Goal: Information Seeking & Learning: Find specific page/section

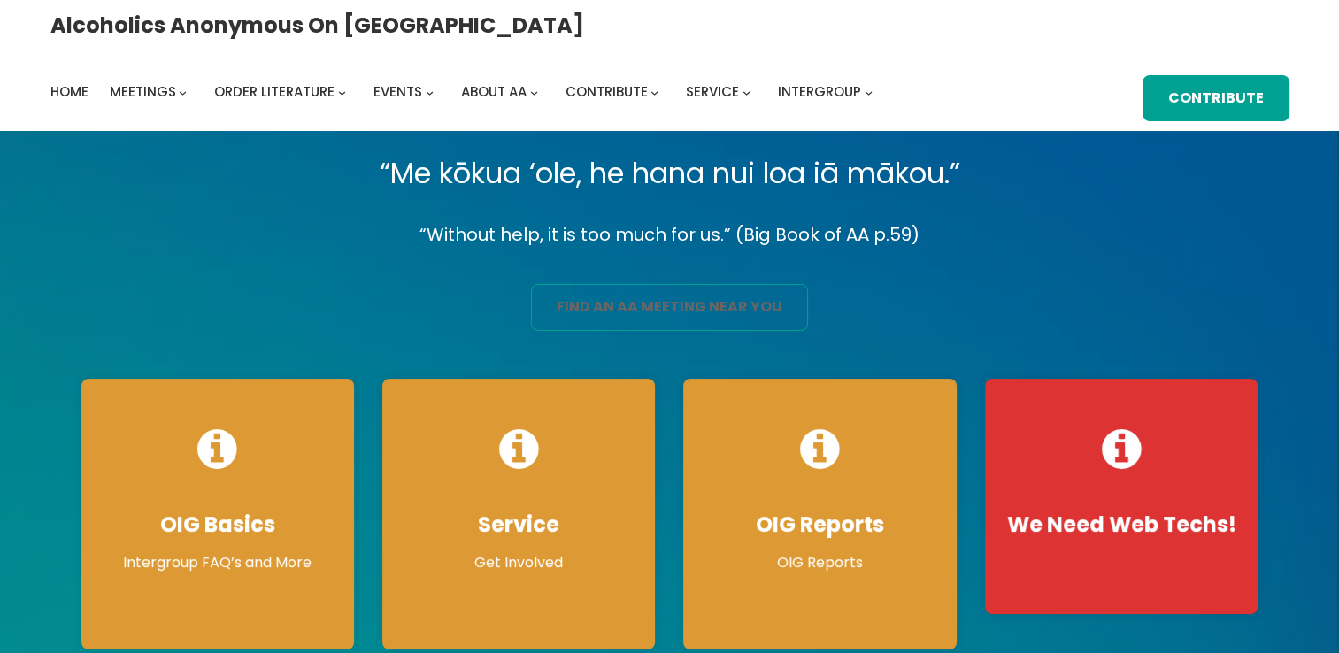
click at [671, 304] on link "find an aa meeting near you" at bounding box center [669, 307] width 277 height 47
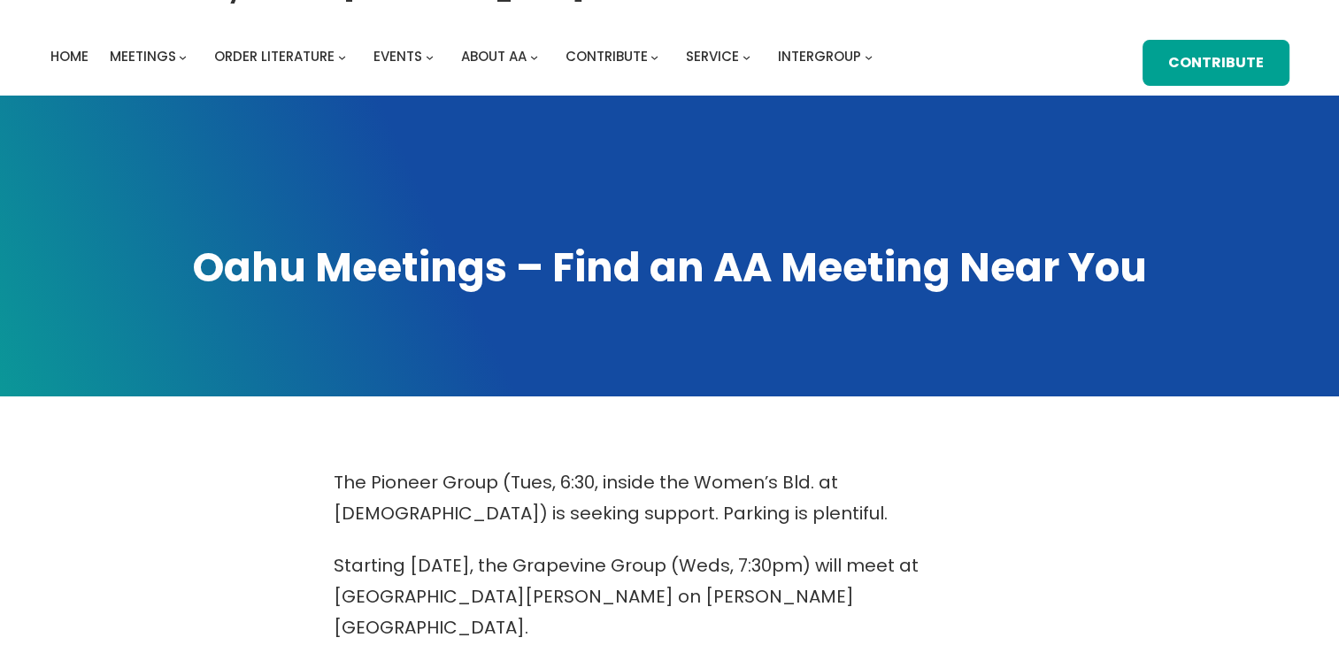
scroll to position [571, 0]
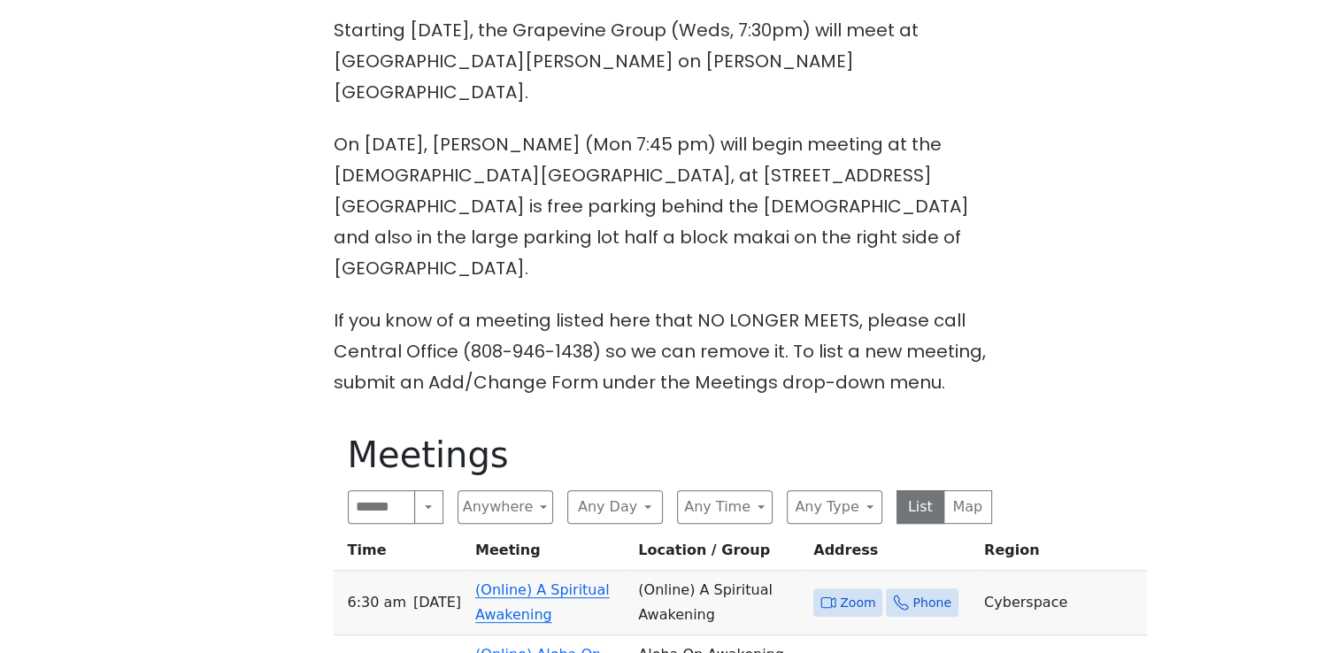
click at [840, 592] on span "Zoom" at bounding box center [857, 603] width 35 height 22
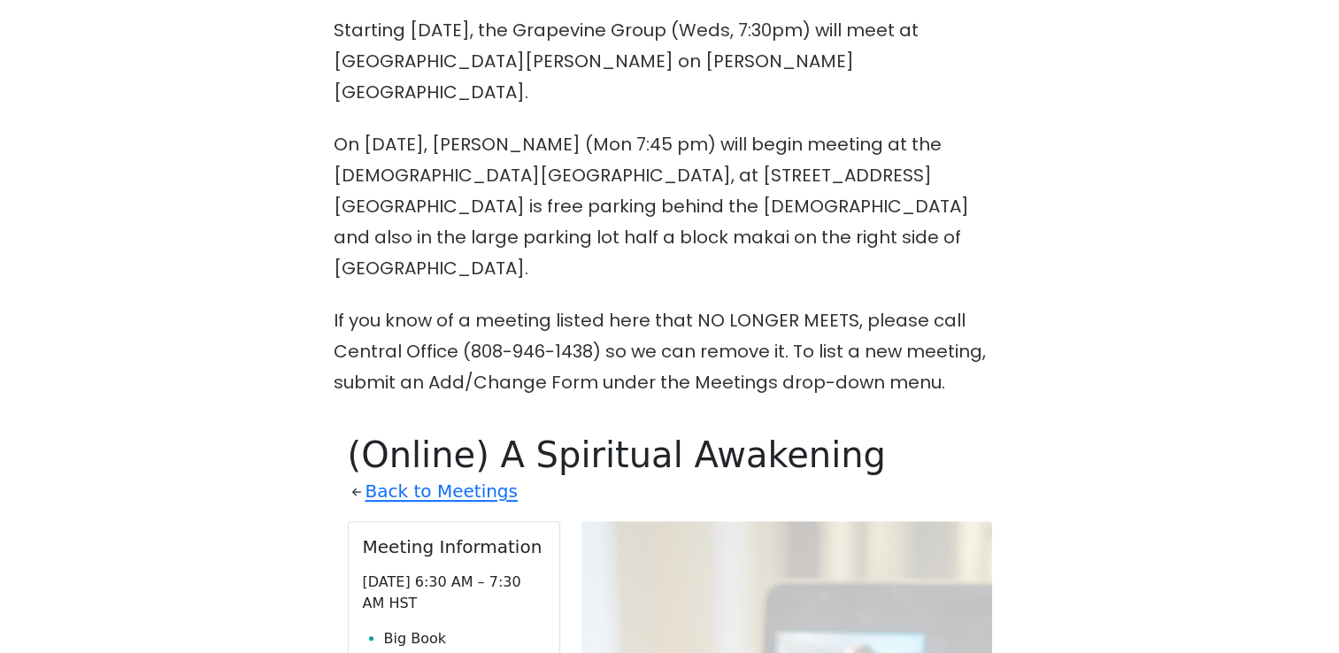
scroll to position [928, 0]
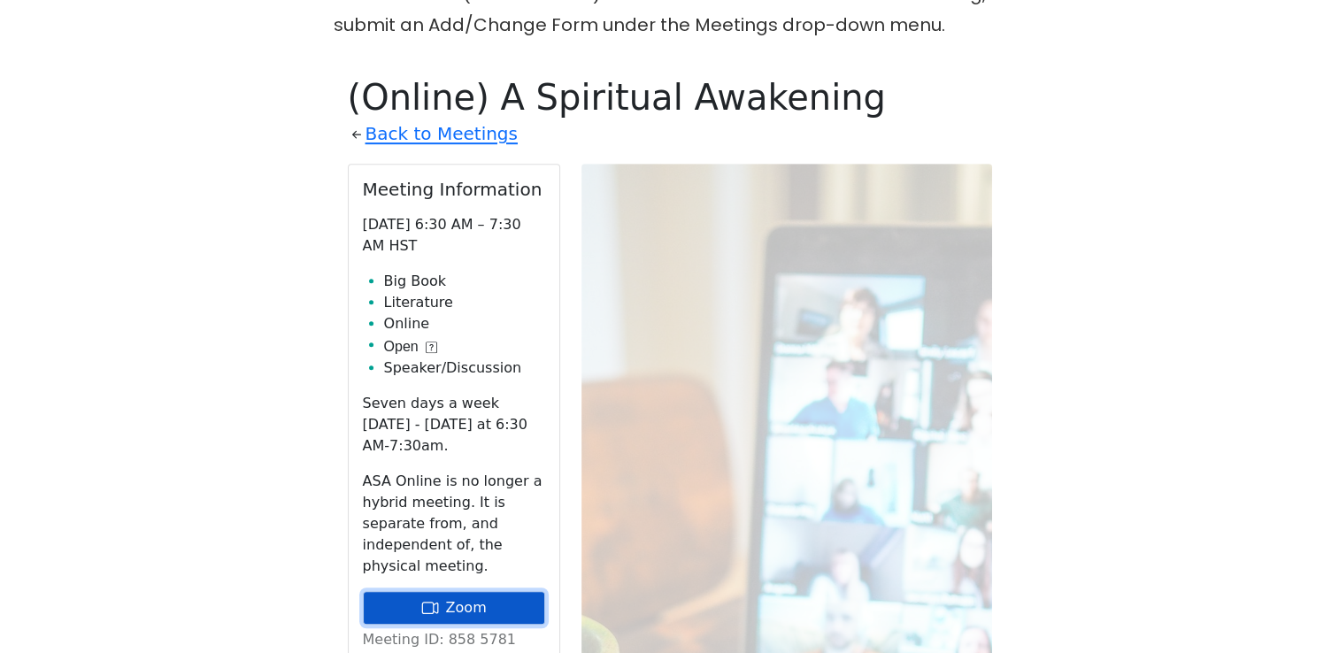
click at [506, 591] on link "Zoom" at bounding box center [454, 608] width 182 height 34
